Goal: Information Seeking & Learning: Learn about a topic

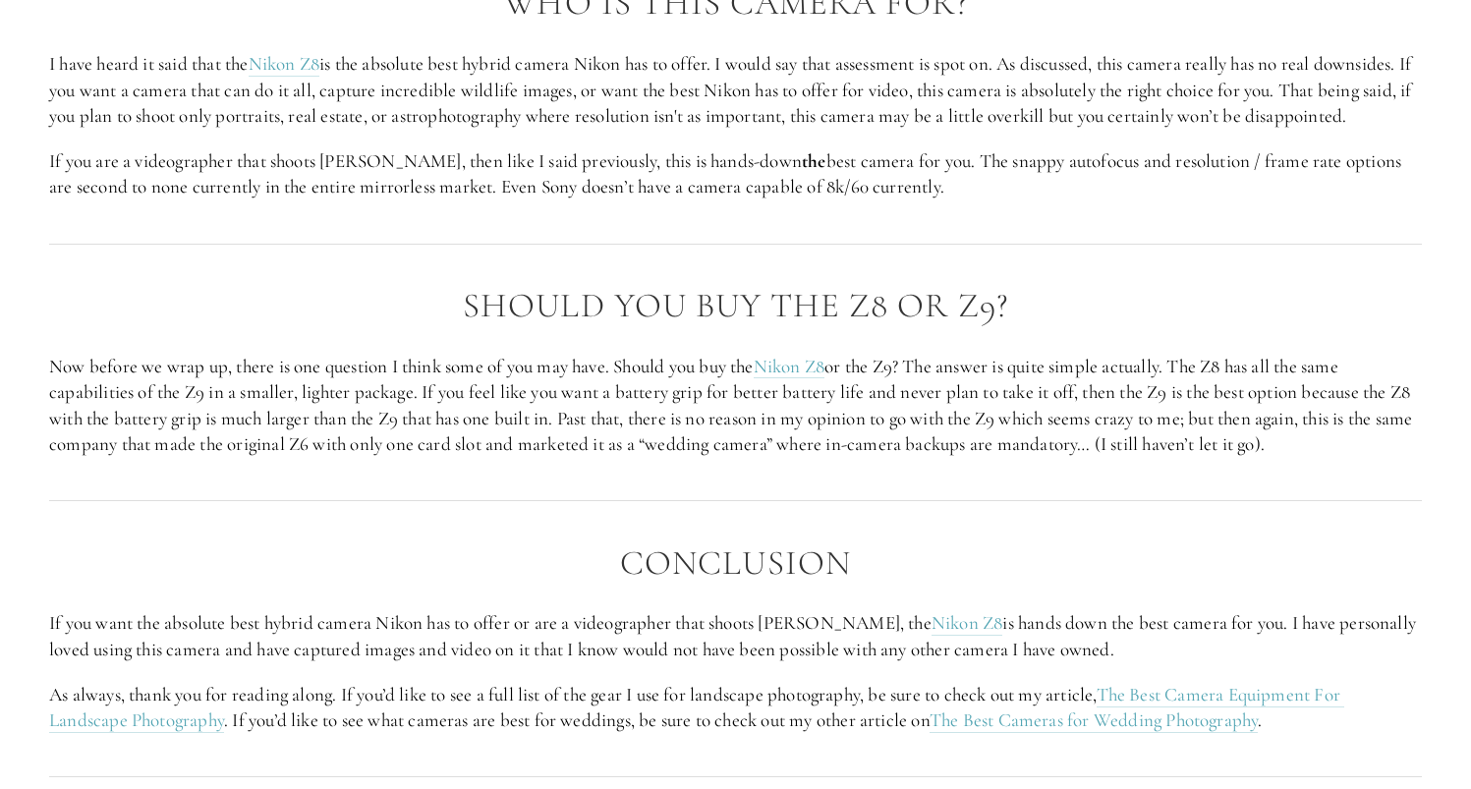
scroll to position [4402, 0]
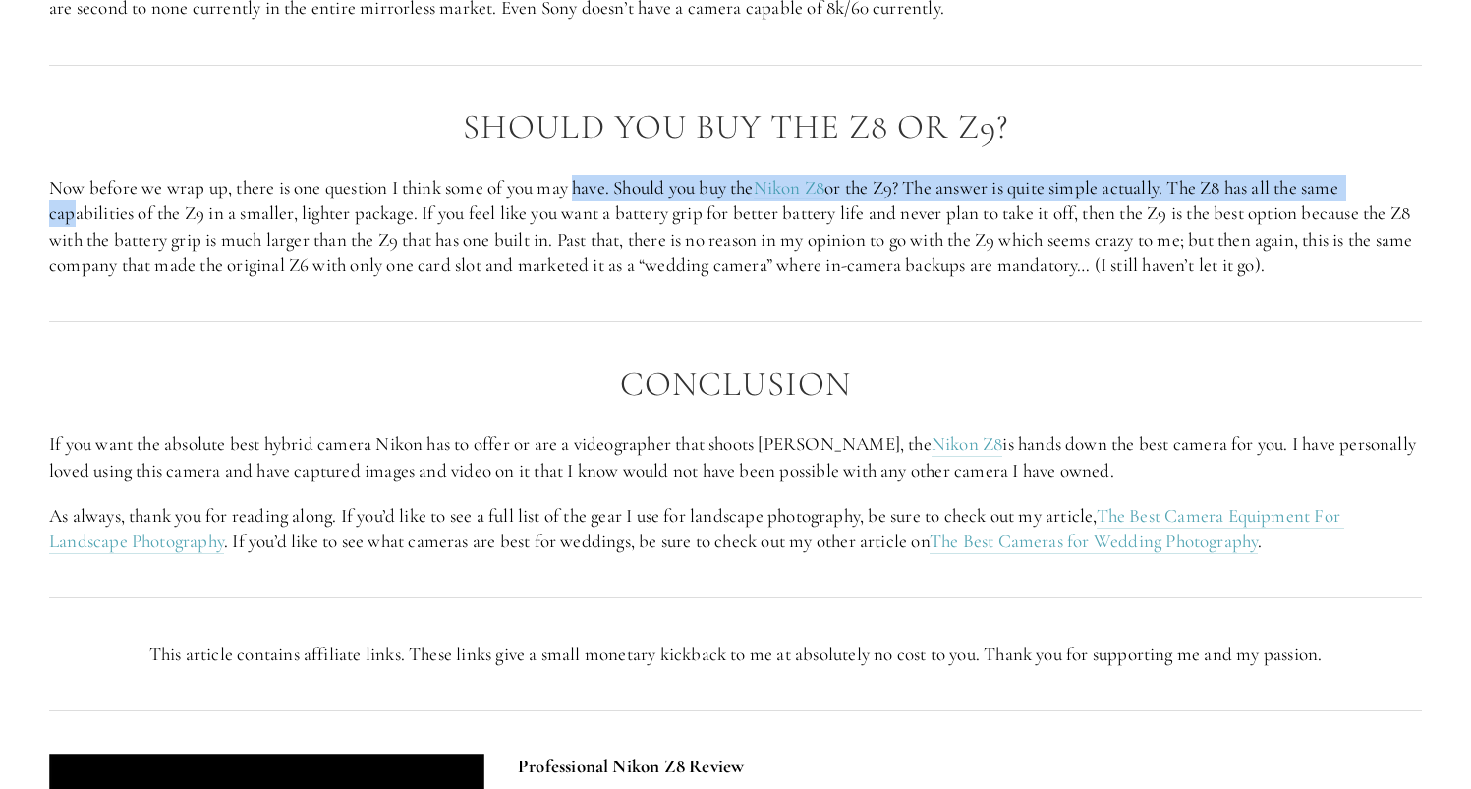
drag, startPoint x: 67, startPoint y: 241, endPoint x: 747, endPoint y: 222, distance: 680.2
click at [709, 217] on p "Now before we wrap up, there is one question I think some of you may have. Shou…" at bounding box center [735, 227] width 1373 height 104
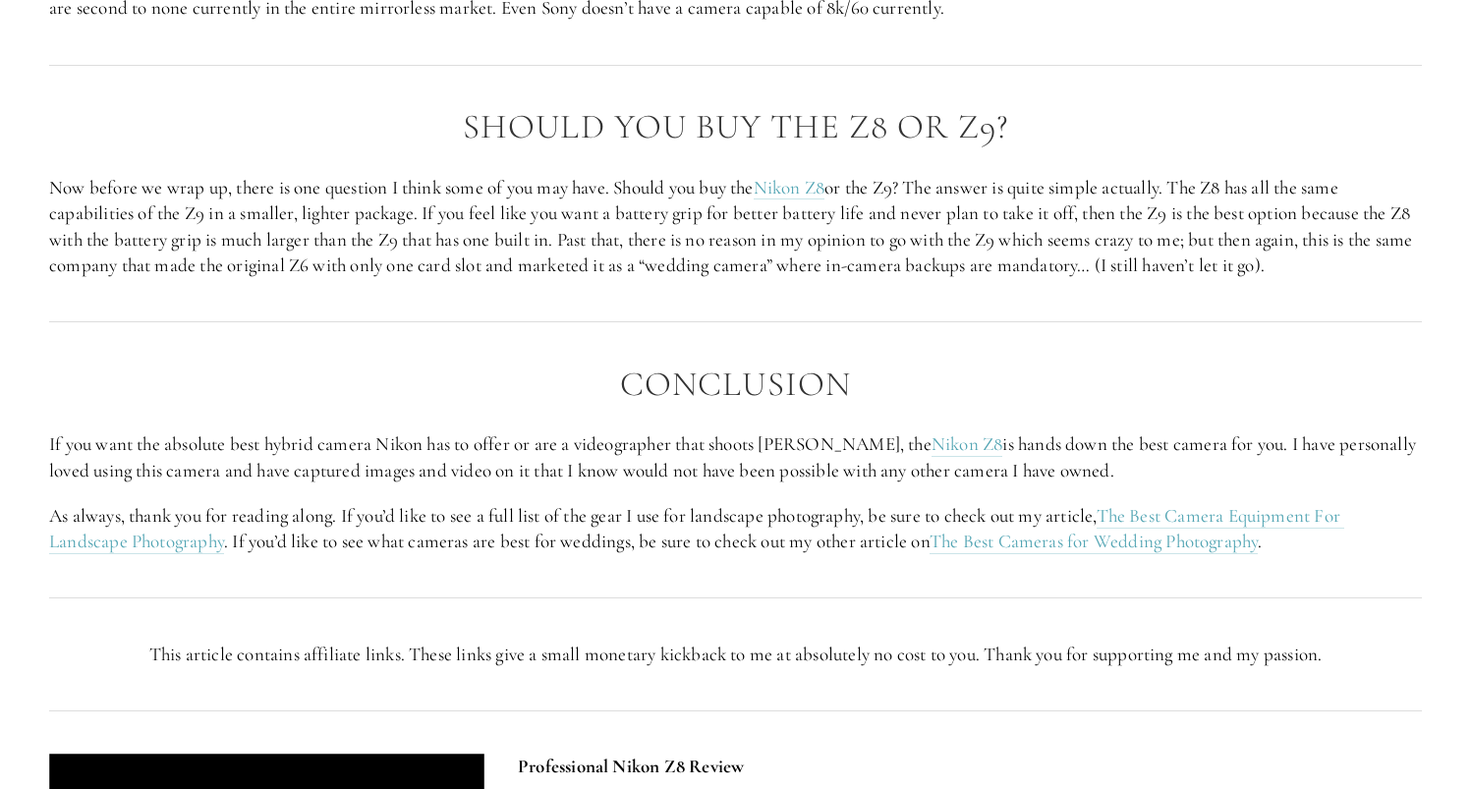
drag, startPoint x: 836, startPoint y: 232, endPoint x: 688, endPoint y: 255, distance: 150.2
click at [834, 233] on p "Now before we wrap up, there is one question I think some of you may have. Shou…" at bounding box center [735, 227] width 1373 height 104
drag, startPoint x: 117, startPoint y: 266, endPoint x: 677, endPoint y: 301, distance: 561.1
click at [615, 279] on p "Now before we wrap up, there is one question I think some of you may have. Shou…" at bounding box center [735, 227] width 1373 height 104
click at [710, 279] on p "Now before we wrap up, there is one question I think some of you may have. Shou…" at bounding box center [735, 227] width 1373 height 104
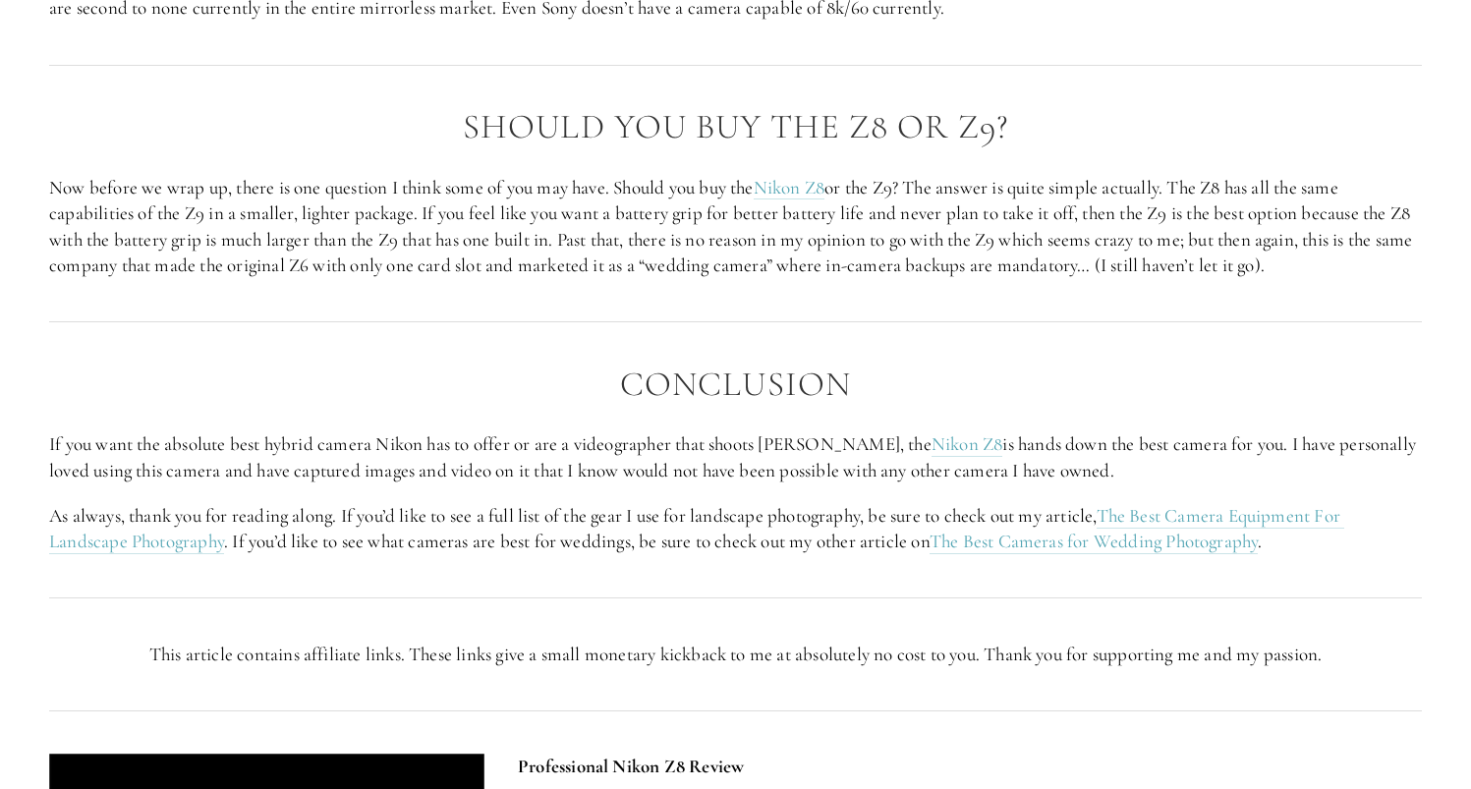
drag, startPoint x: 151, startPoint y: 305, endPoint x: 758, endPoint y: 278, distance: 606.8
click at [586, 281] on div "Should you buy the Z8 or Z9? Now before we wrap up, there is one question I thi…" at bounding box center [735, 193] width 1406 height 204
click at [970, 277] on p "Now before we wrap up, there is one question I think some of you may have. Shou…" at bounding box center [735, 227] width 1373 height 104
click at [1049, 256] on p "Now before we wrap up, there is one question I think some of you may have. Shou…" at bounding box center [735, 227] width 1373 height 104
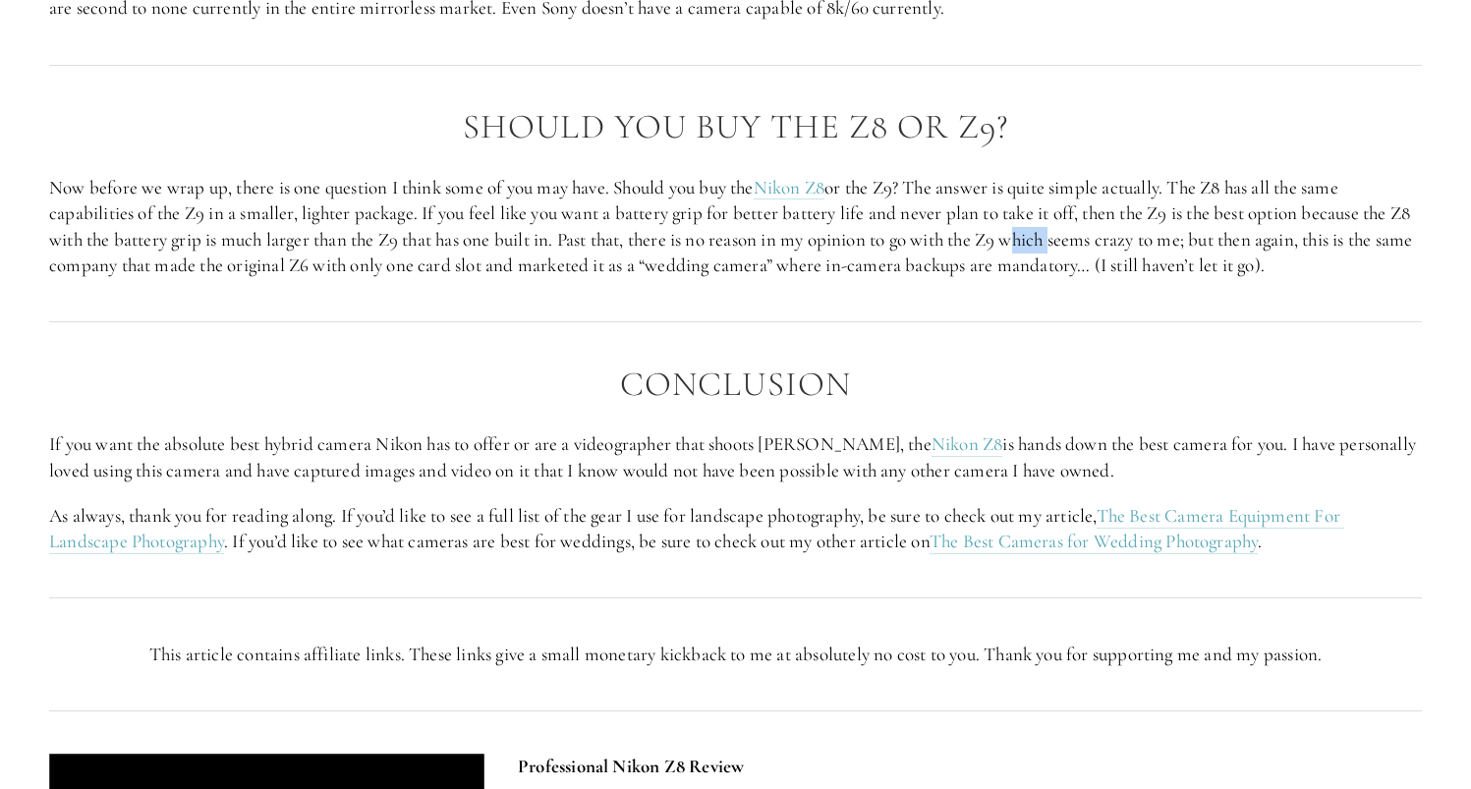
click at [1049, 256] on p "Now before we wrap up, there is one question I think some of you may have. Shou…" at bounding box center [735, 227] width 1373 height 104
drag, startPoint x: 1168, startPoint y: 256, endPoint x: 930, endPoint y: 261, distance: 237.8
click at [1158, 256] on p "Now before we wrap up, there is one question I think some of you may have. Shou…" at bounding box center [735, 227] width 1373 height 104
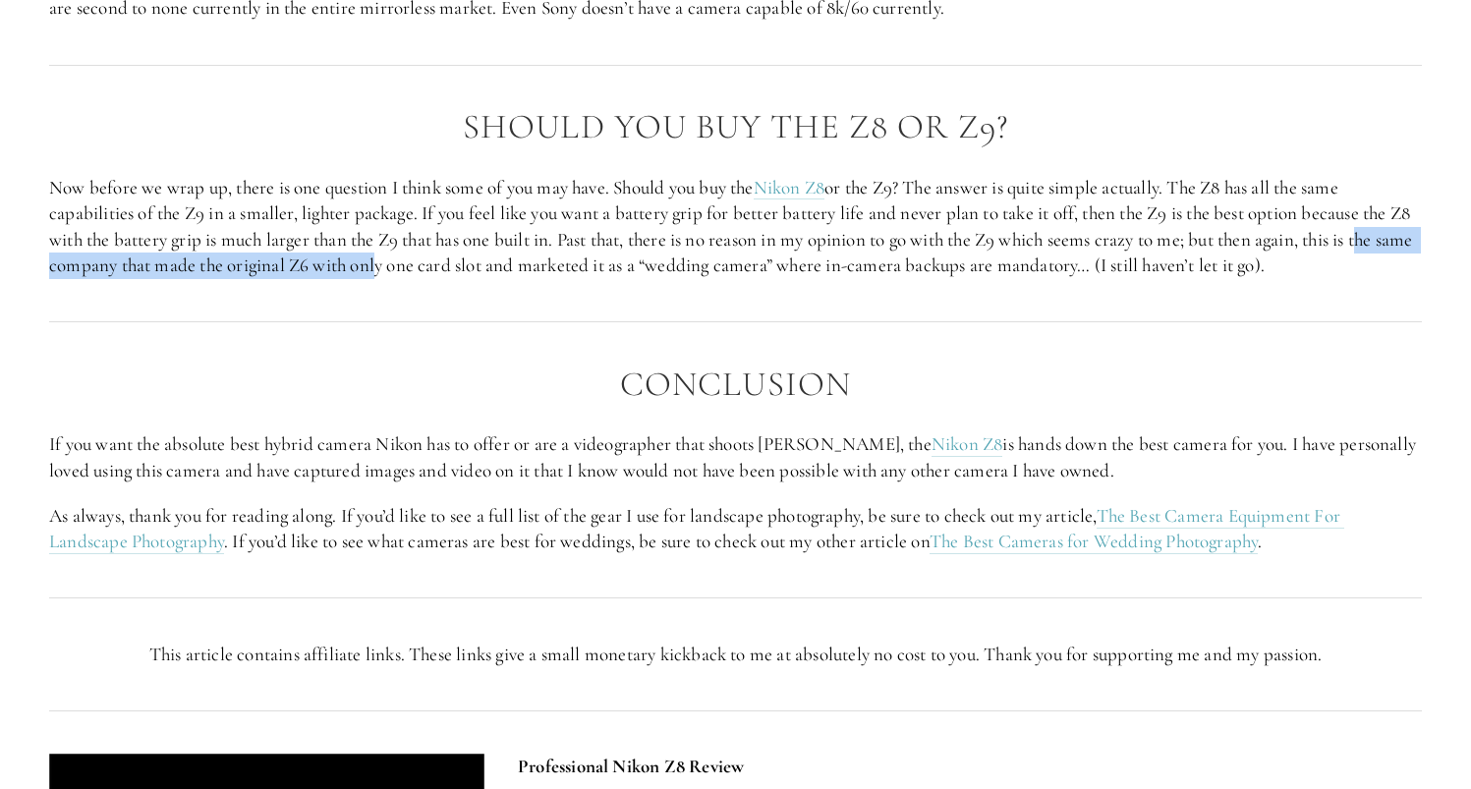
drag, startPoint x: 28, startPoint y: 284, endPoint x: 443, endPoint y: 300, distance: 414.9
click at [443, 300] on section "Nikon Z8 Review Eagle grabbing a salmon out of the water by [PERSON_NAME] Mirro…" at bounding box center [735, 304] width 1471 height 9259
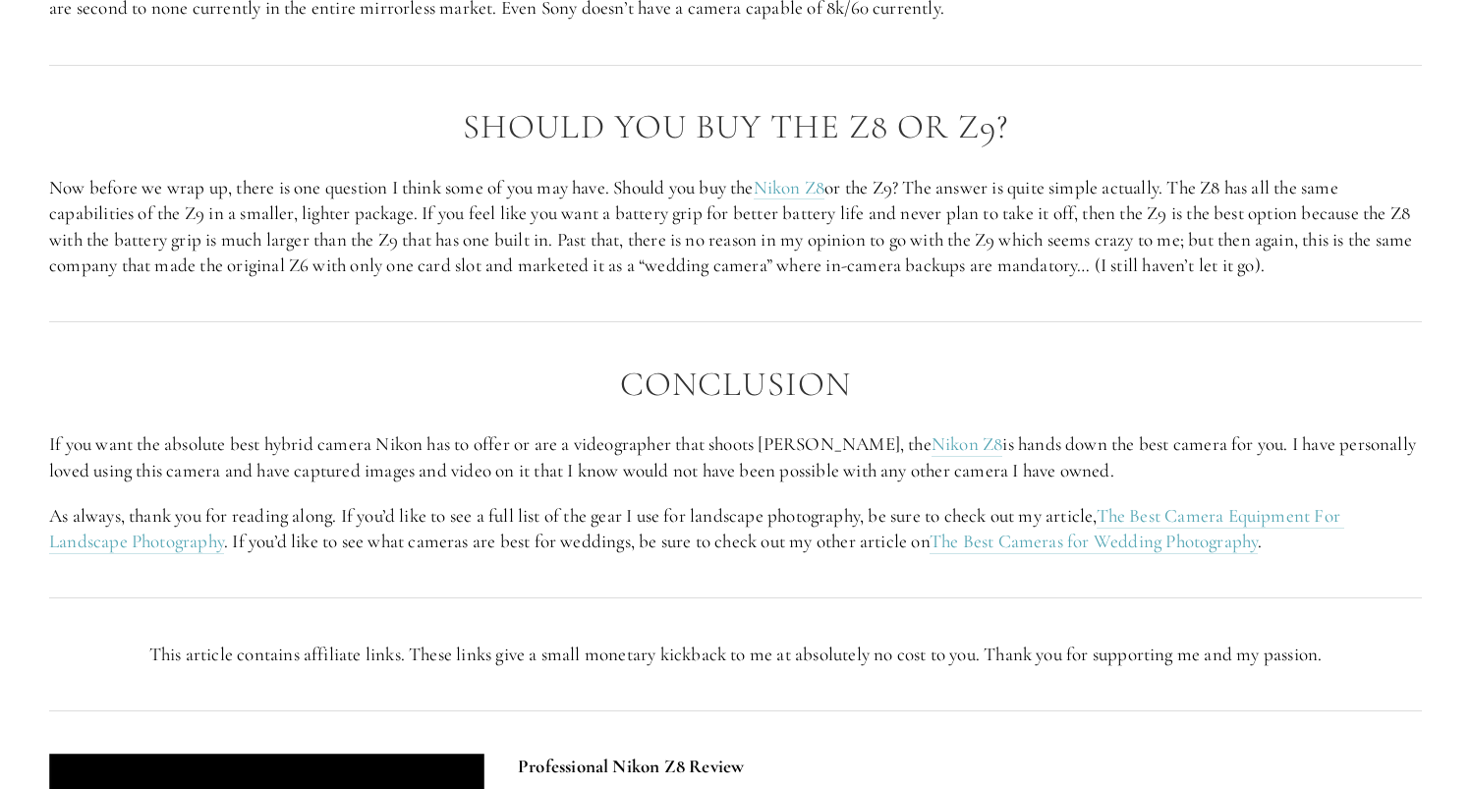
click at [444, 279] on p "Now before we wrap up, there is one question I think some of you may have. Shou…" at bounding box center [735, 227] width 1373 height 104
drag, startPoint x: 496, startPoint y: 292, endPoint x: 731, endPoint y: 293, distance: 234.8
click at [731, 279] on p "Now before we wrap up, there is one question I think some of you may have. Shou…" at bounding box center [735, 227] width 1373 height 104
click at [746, 279] on p "Now before we wrap up, there is one question I think some of you may have. Shou…" at bounding box center [735, 227] width 1373 height 104
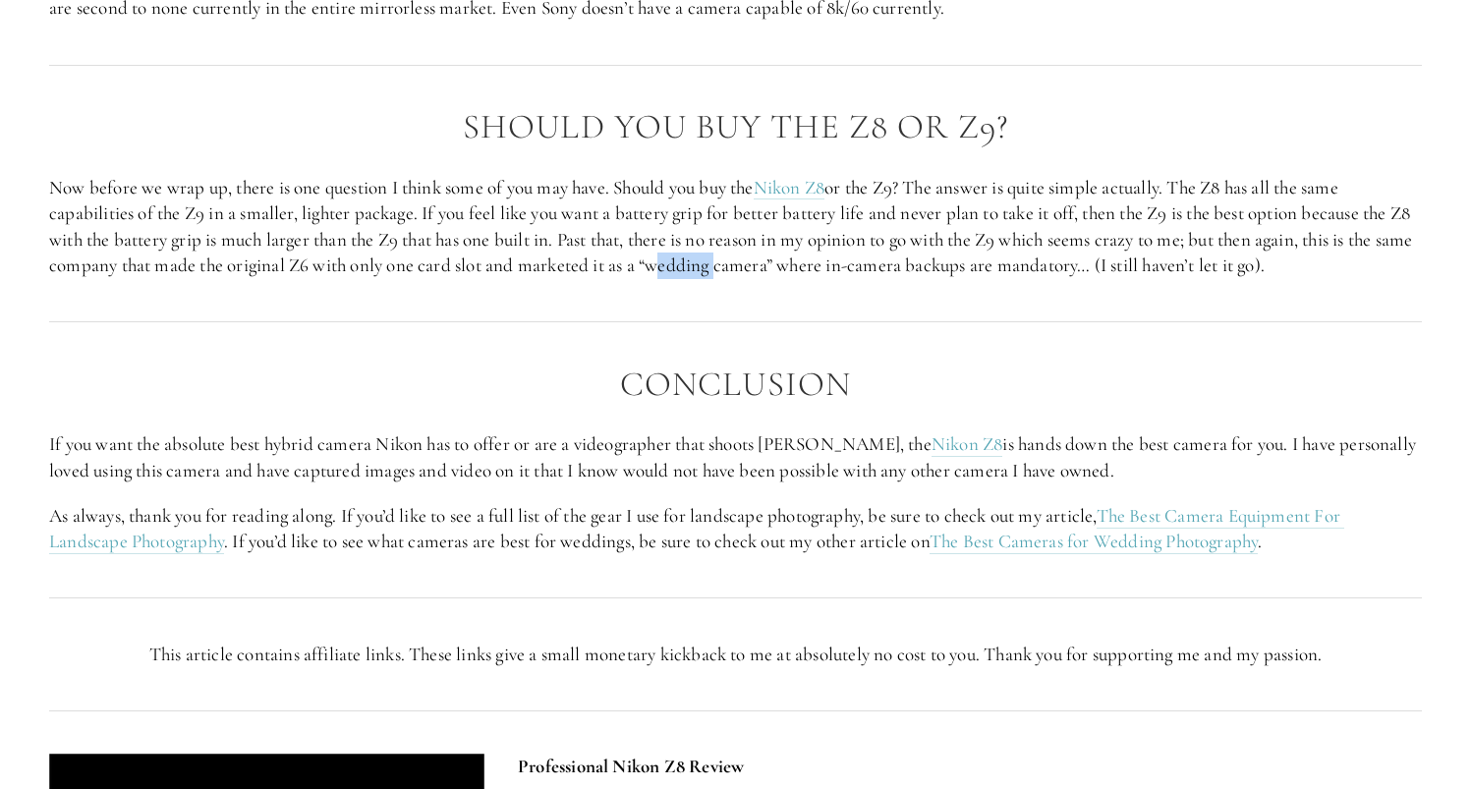
click at [838, 279] on p "Now before we wrap up, there is one question I think some of you may have. Shou…" at bounding box center [735, 227] width 1373 height 104
drag, startPoint x: 598, startPoint y: 297, endPoint x: 1054, endPoint y: 287, distance: 456.0
click at [986, 279] on p "Now before we wrap up, there is one question I think some of you may have. Shou…" at bounding box center [735, 227] width 1373 height 104
click at [1064, 279] on p "Now before we wrap up, there is one question I think some of you may have. Shou…" at bounding box center [735, 227] width 1373 height 104
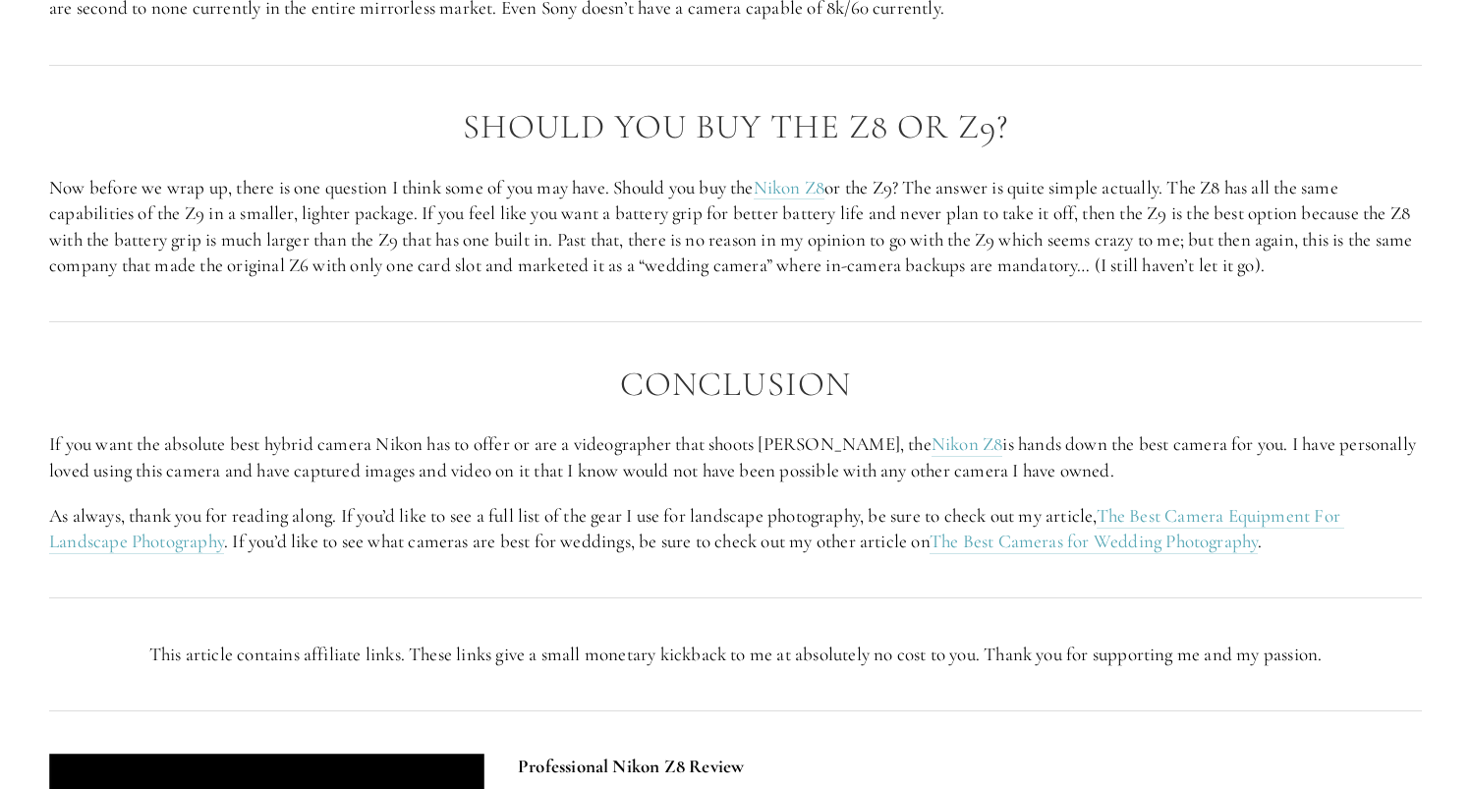
click at [1064, 279] on p "Now before we wrap up, there is one question I think some of you may have. Shou…" at bounding box center [735, 227] width 1373 height 104
drag, startPoint x: 1217, startPoint y: 288, endPoint x: 1343, endPoint y: 285, distance: 125.8
click at [1319, 279] on p "Now before we wrap up, there is one question I think some of you may have. Shou…" at bounding box center [735, 227] width 1373 height 104
click at [1360, 279] on p "Now before we wrap up, there is one question I think some of you may have. Shou…" at bounding box center [735, 227] width 1373 height 104
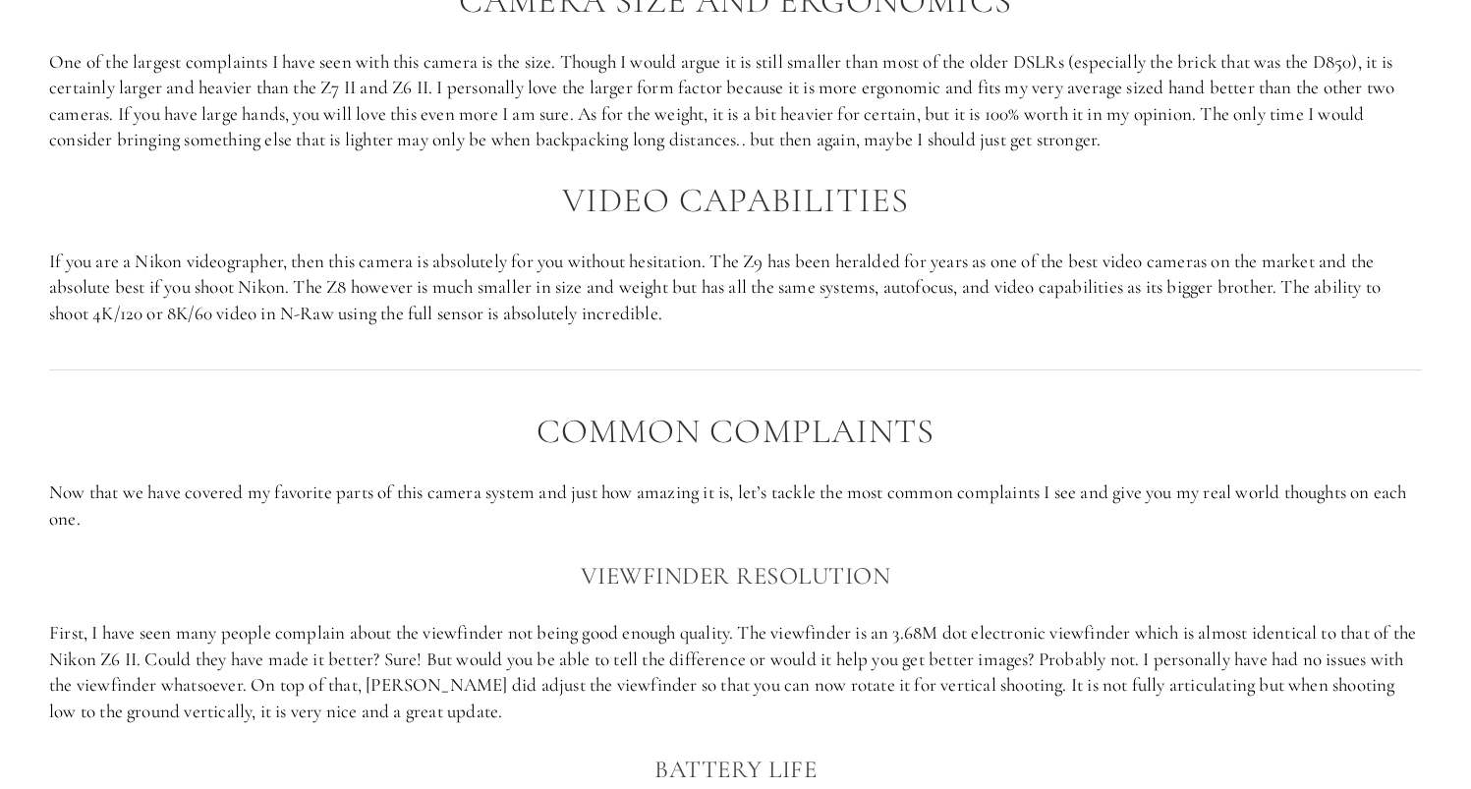
scroll to position [4187, 0]
